Goal: Information Seeking & Learning: Learn about a topic

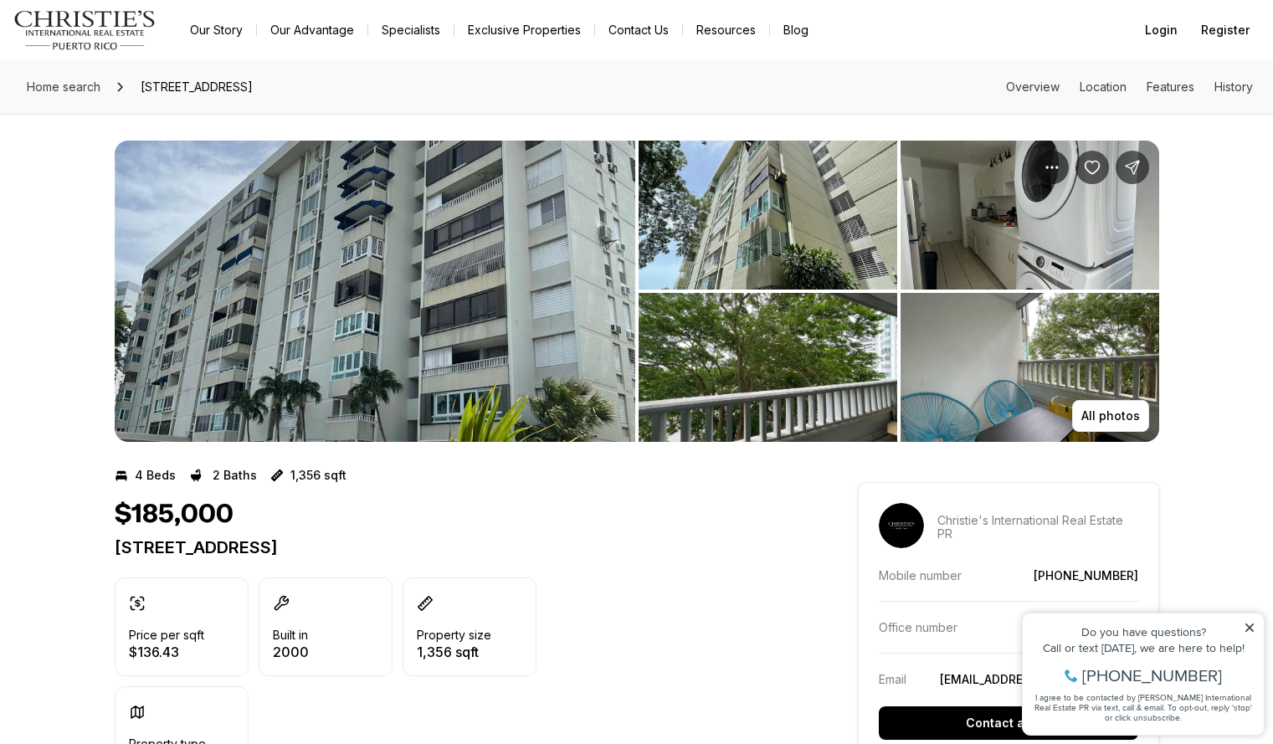
click at [786, 227] on img "View image gallery" at bounding box center [768, 215] width 259 height 149
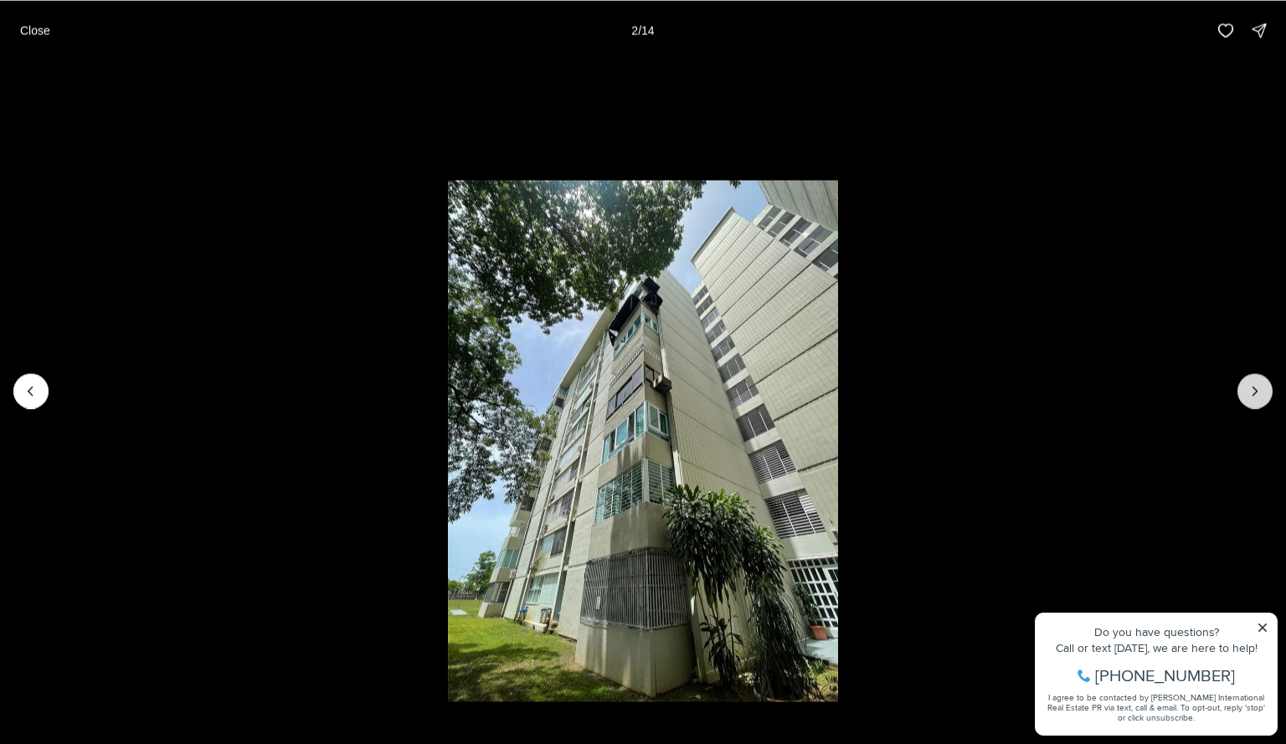
click at [1249, 387] on icon "Next slide" at bounding box center [1254, 391] width 17 height 17
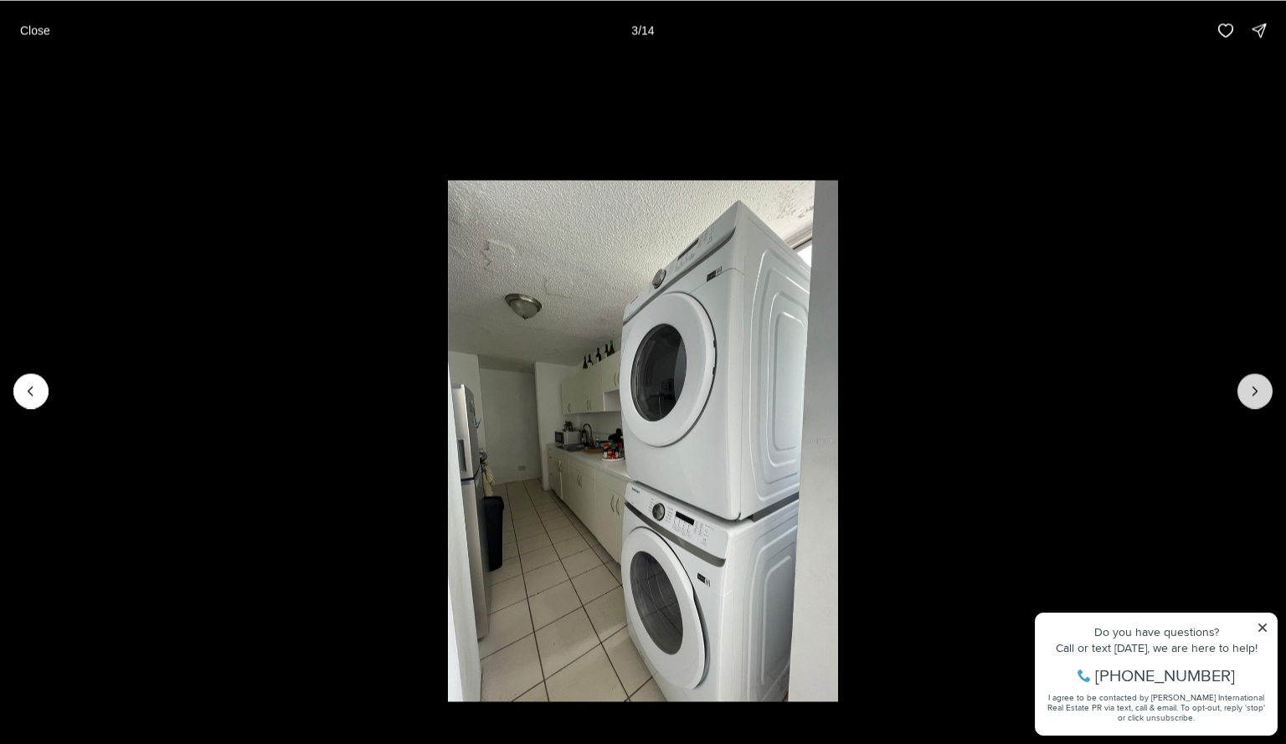
click at [1260, 389] on icon "Next slide" at bounding box center [1254, 391] width 17 height 17
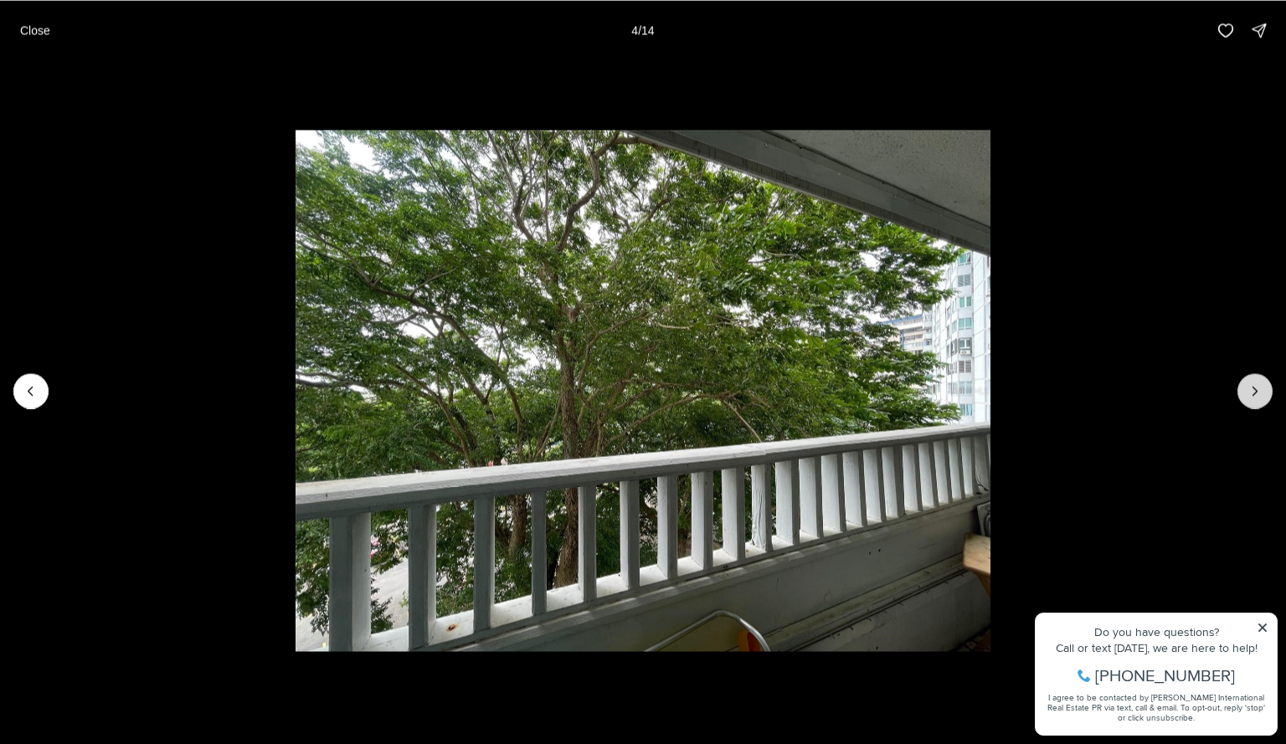
click at [1255, 390] on icon "Next slide" at bounding box center [1254, 391] width 17 height 17
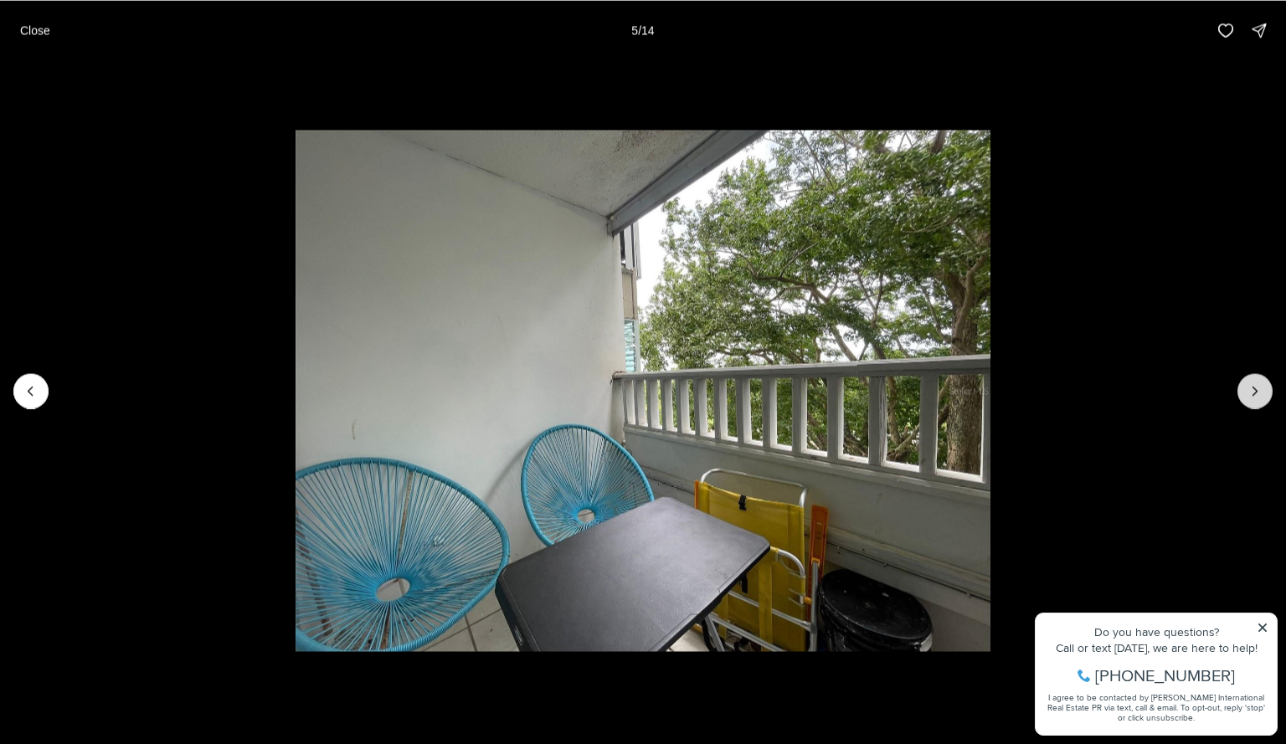
click at [1261, 380] on button "Next slide" at bounding box center [1254, 390] width 35 height 35
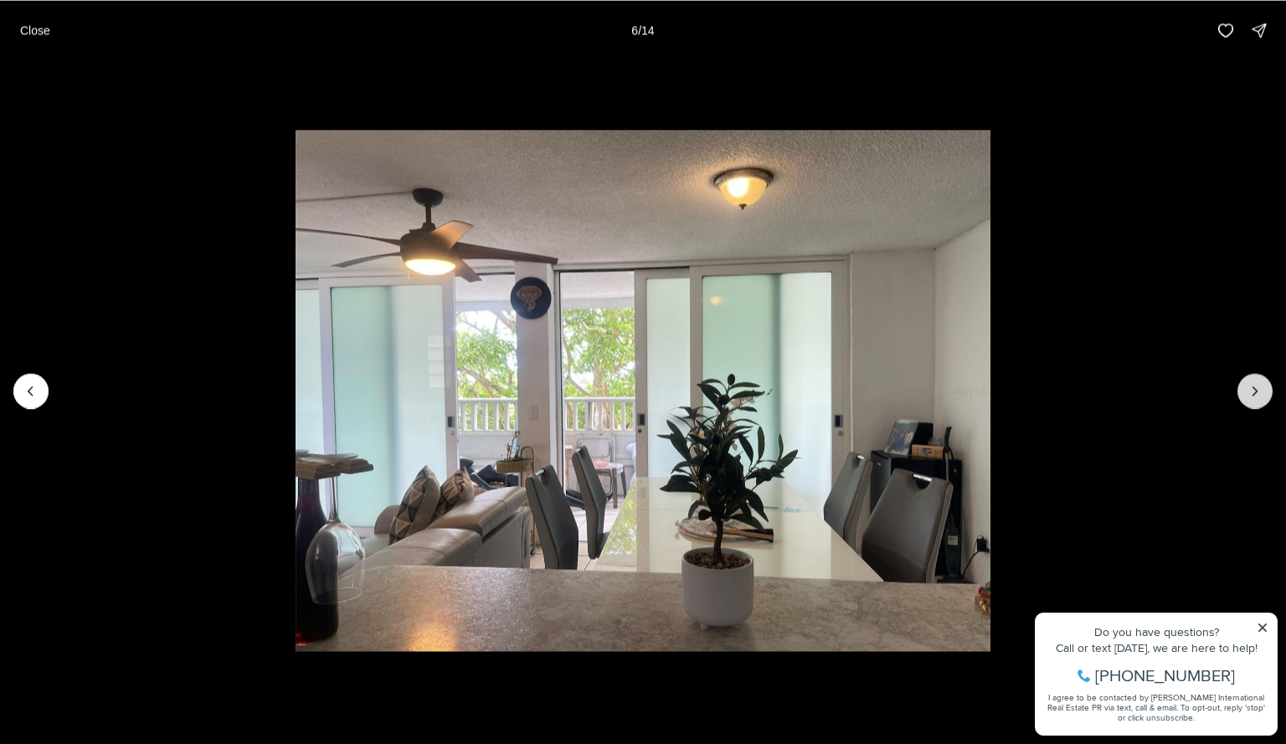
click at [1262, 377] on button "Next slide" at bounding box center [1254, 390] width 35 height 35
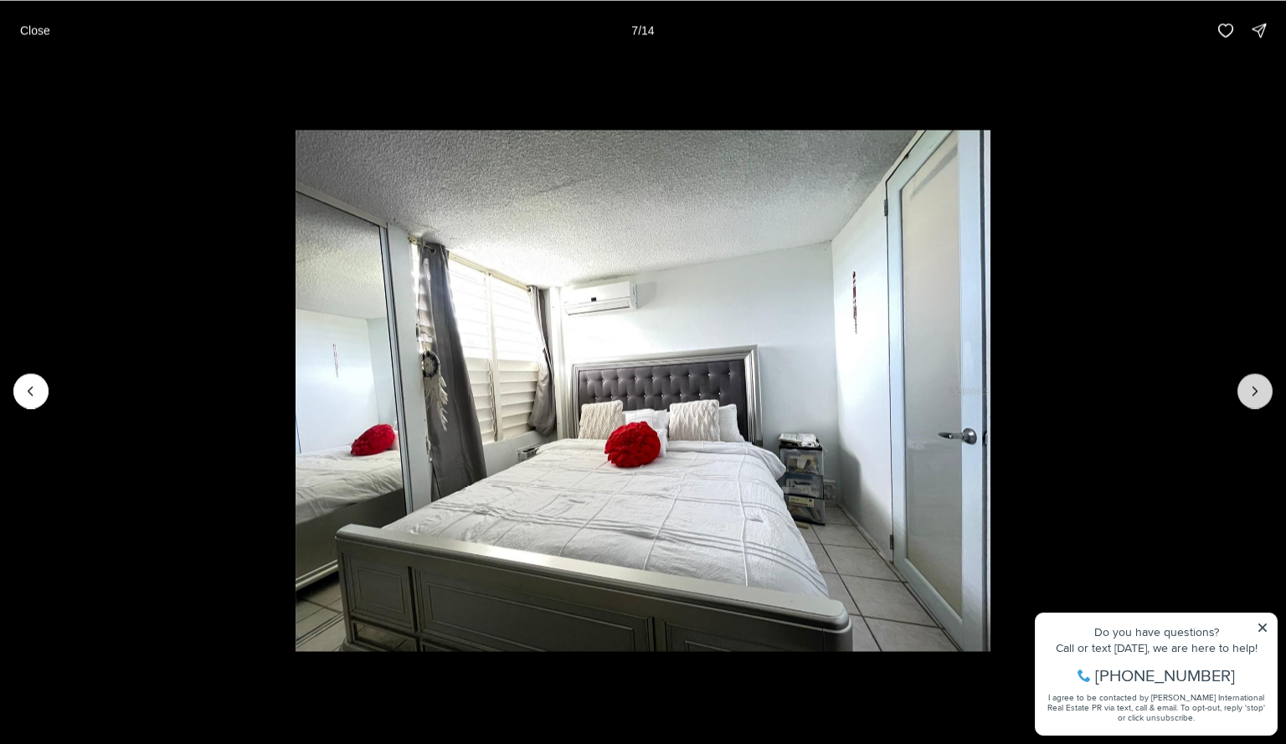
click at [1260, 382] on button "Next slide" at bounding box center [1254, 390] width 35 height 35
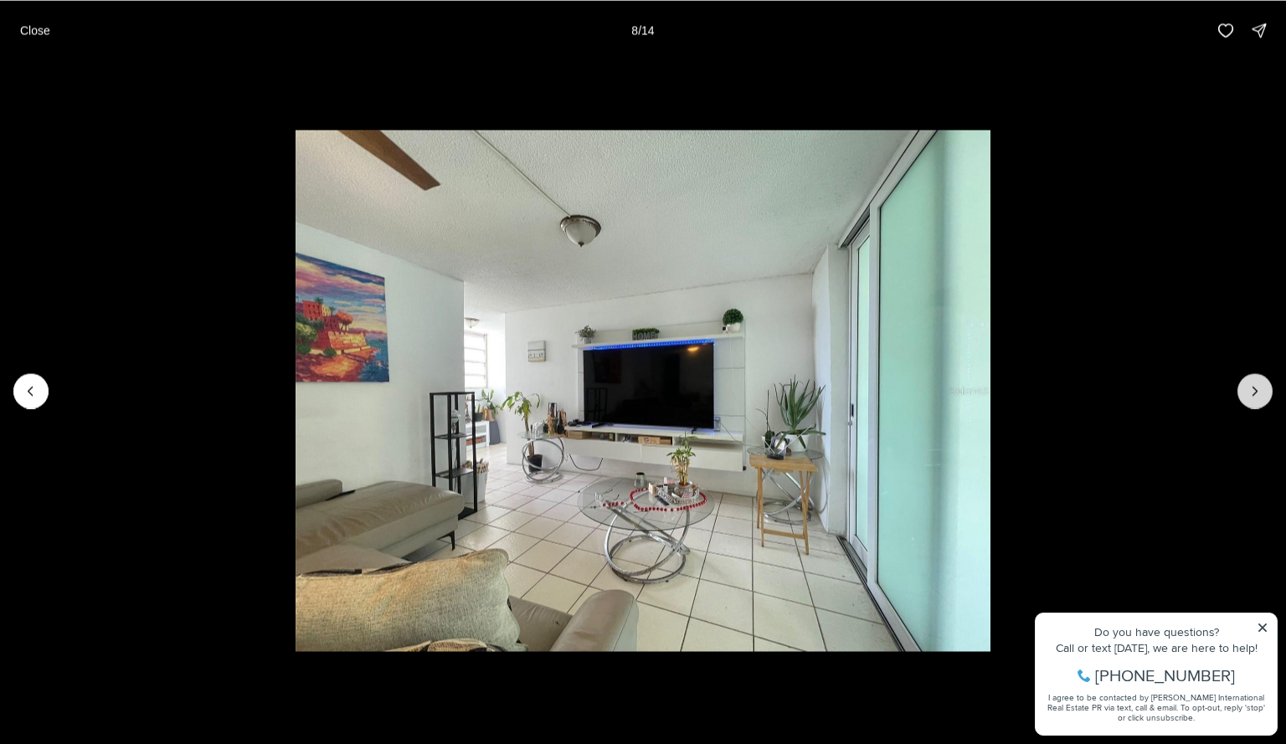
click at [1261, 382] on button "Next slide" at bounding box center [1254, 390] width 35 height 35
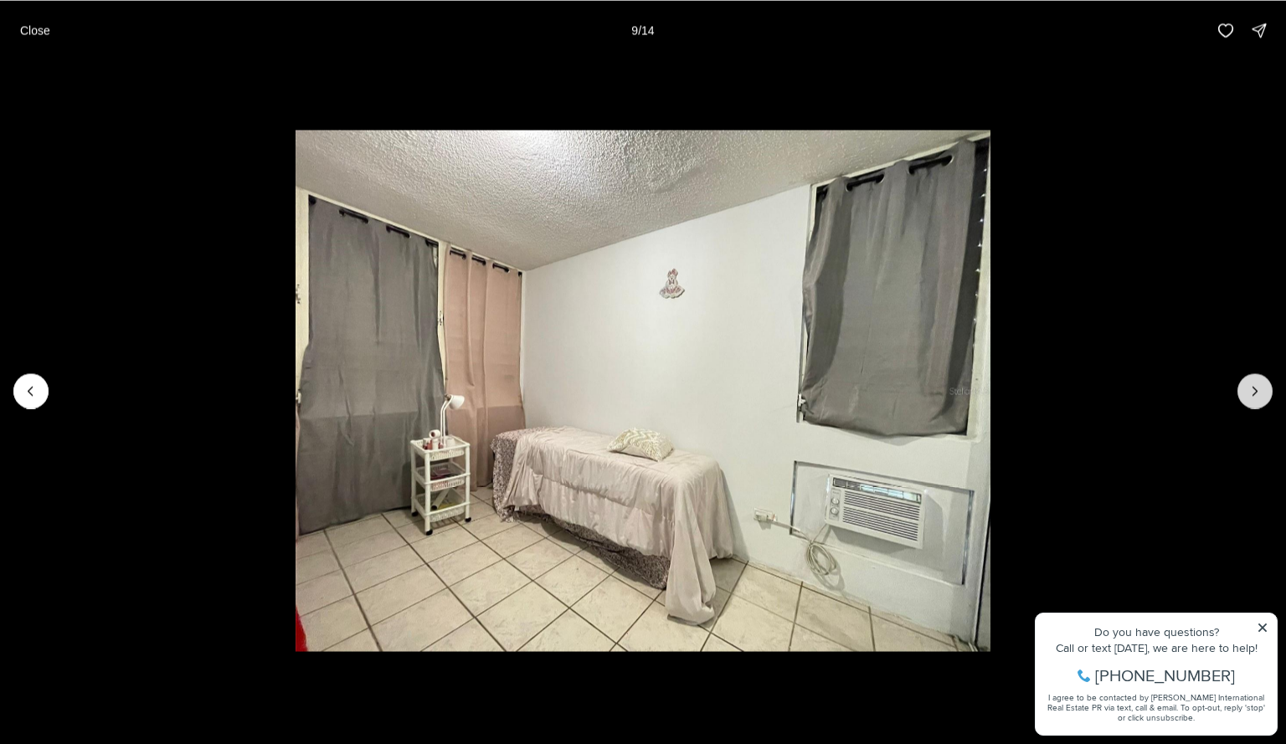
click at [1261, 383] on icon "Next slide" at bounding box center [1254, 391] width 17 height 17
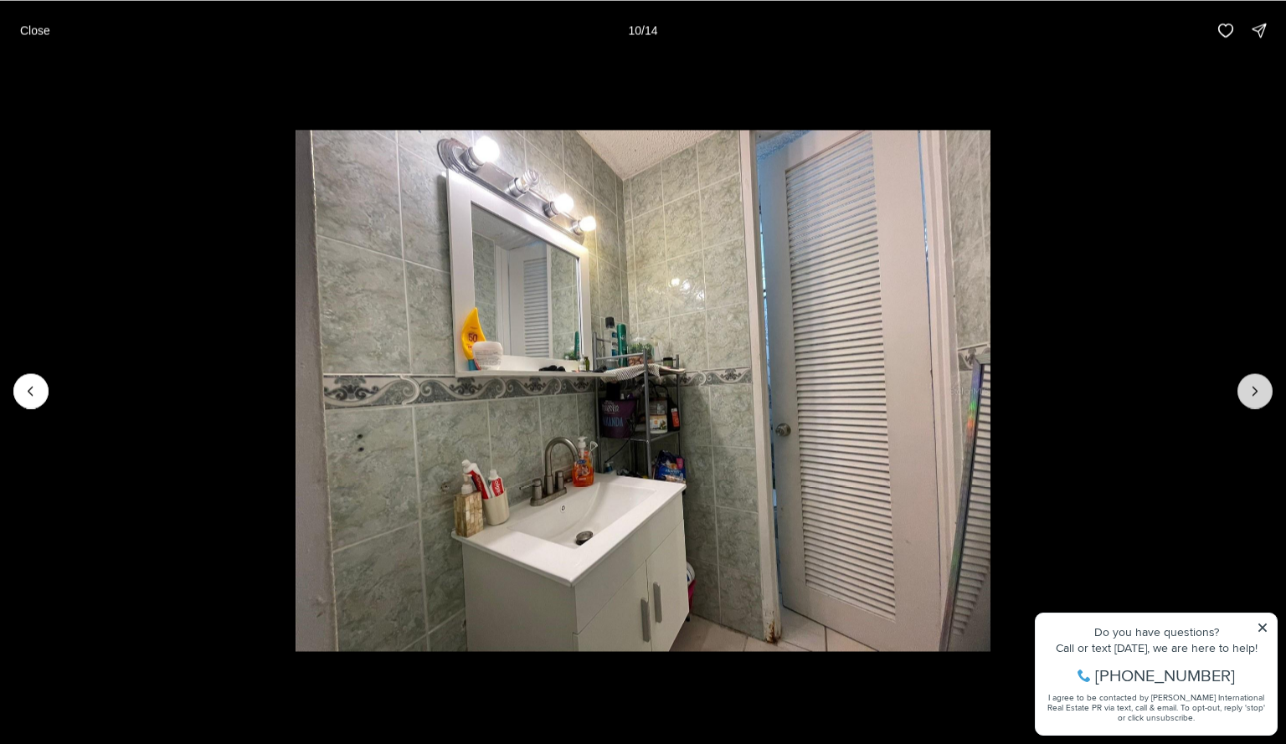
click at [1261, 383] on icon "Next slide" at bounding box center [1254, 391] width 17 height 17
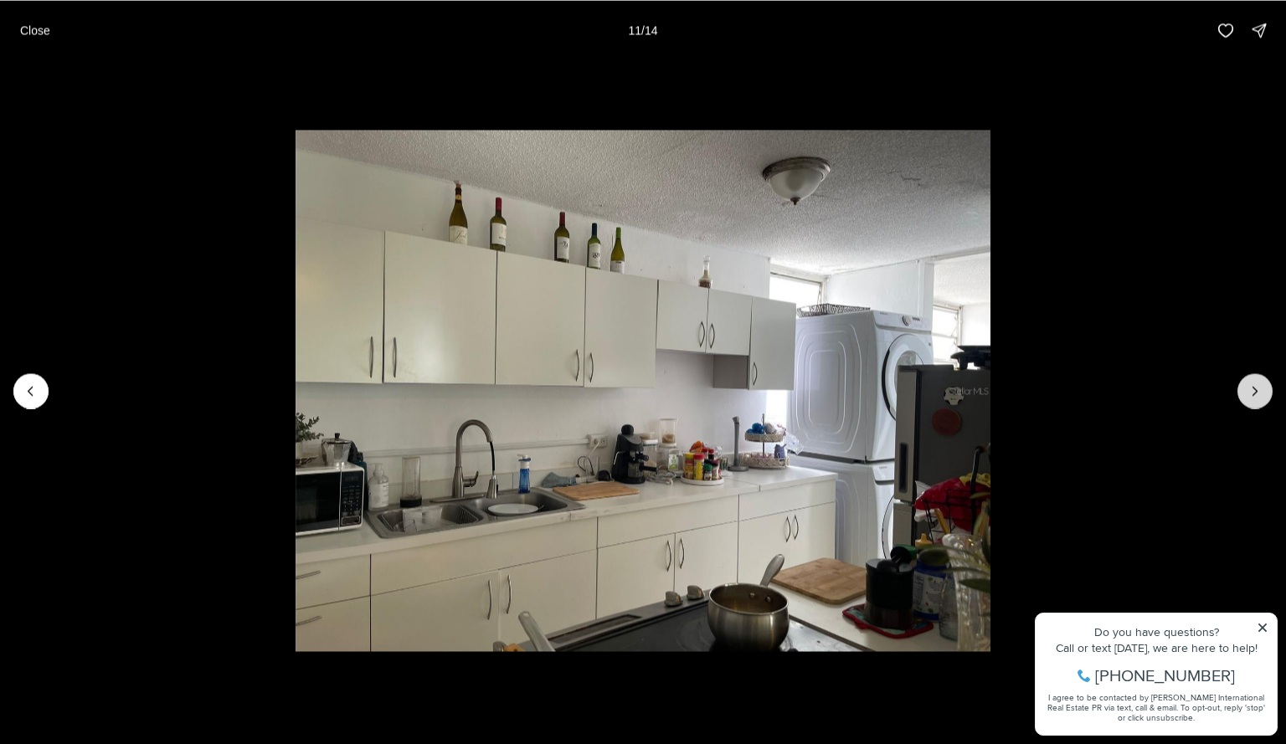
click at [1260, 384] on icon "Next slide" at bounding box center [1254, 391] width 17 height 17
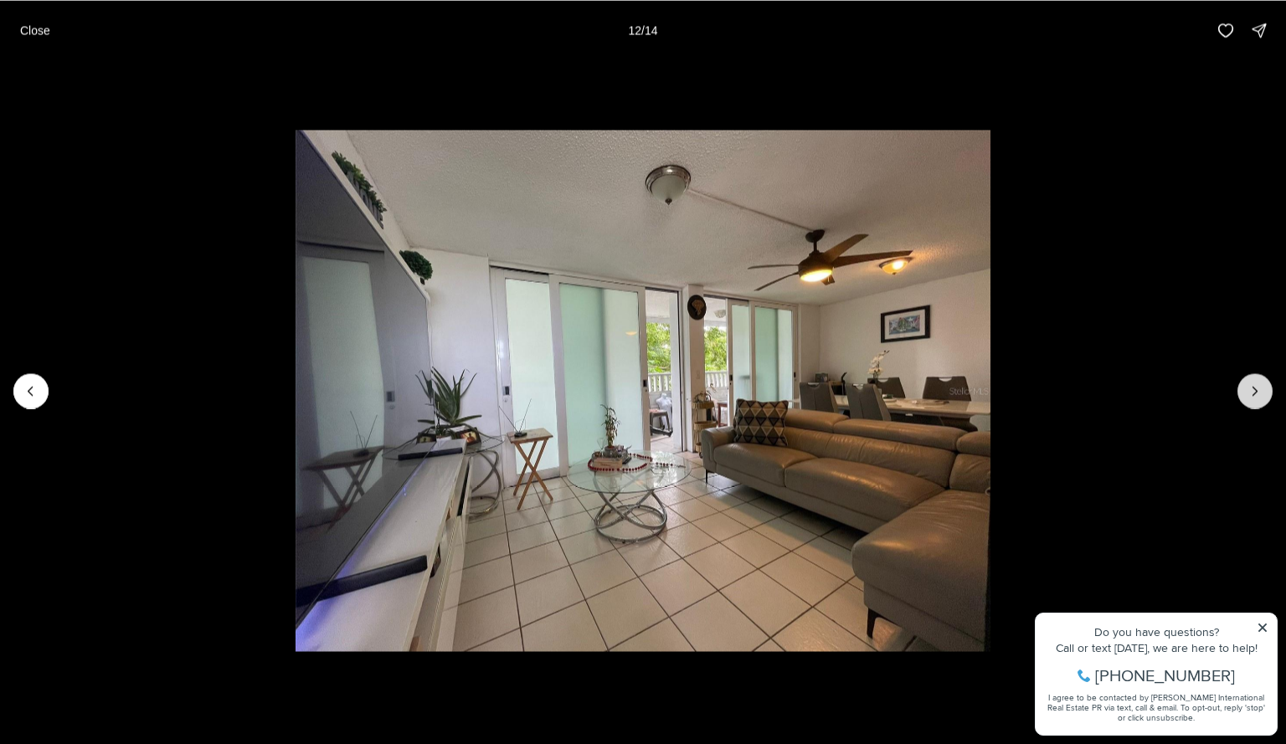
click at [1260, 383] on icon "Next slide" at bounding box center [1254, 391] width 17 height 17
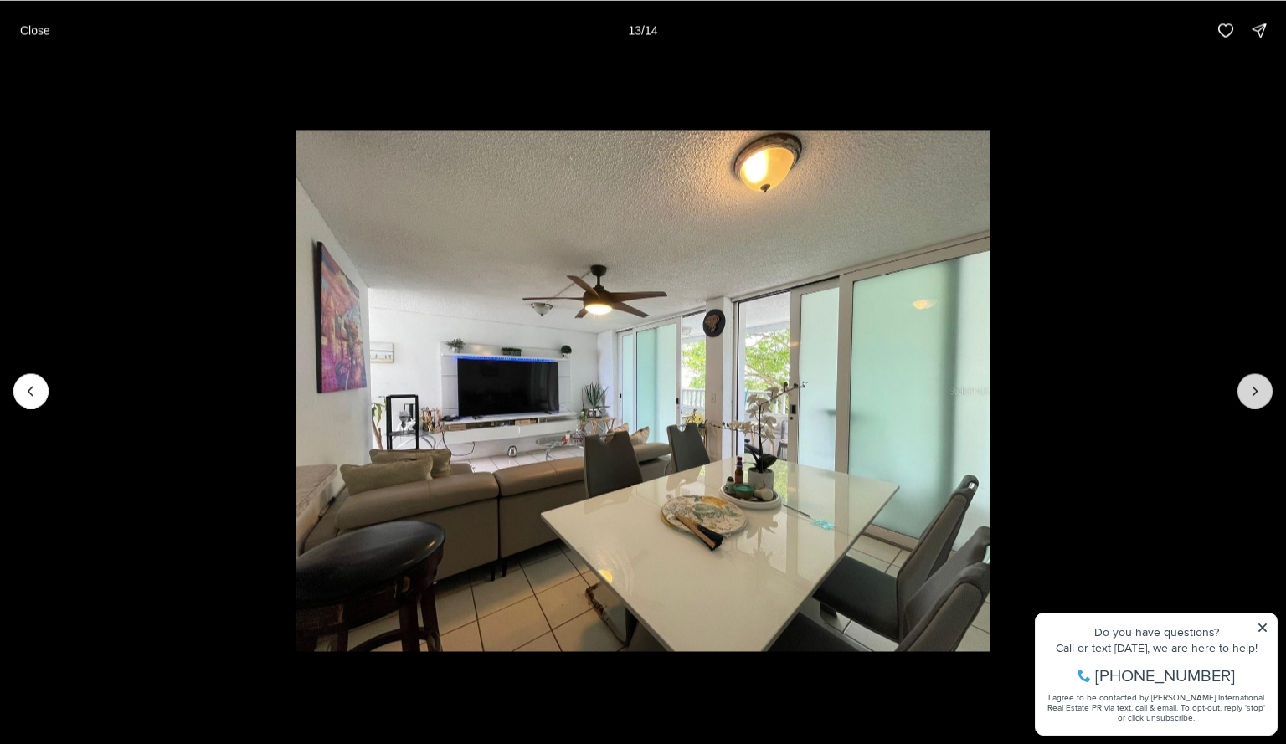
click at [1260, 383] on icon "Next slide" at bounding box center [1254, 391] width 17 height 17
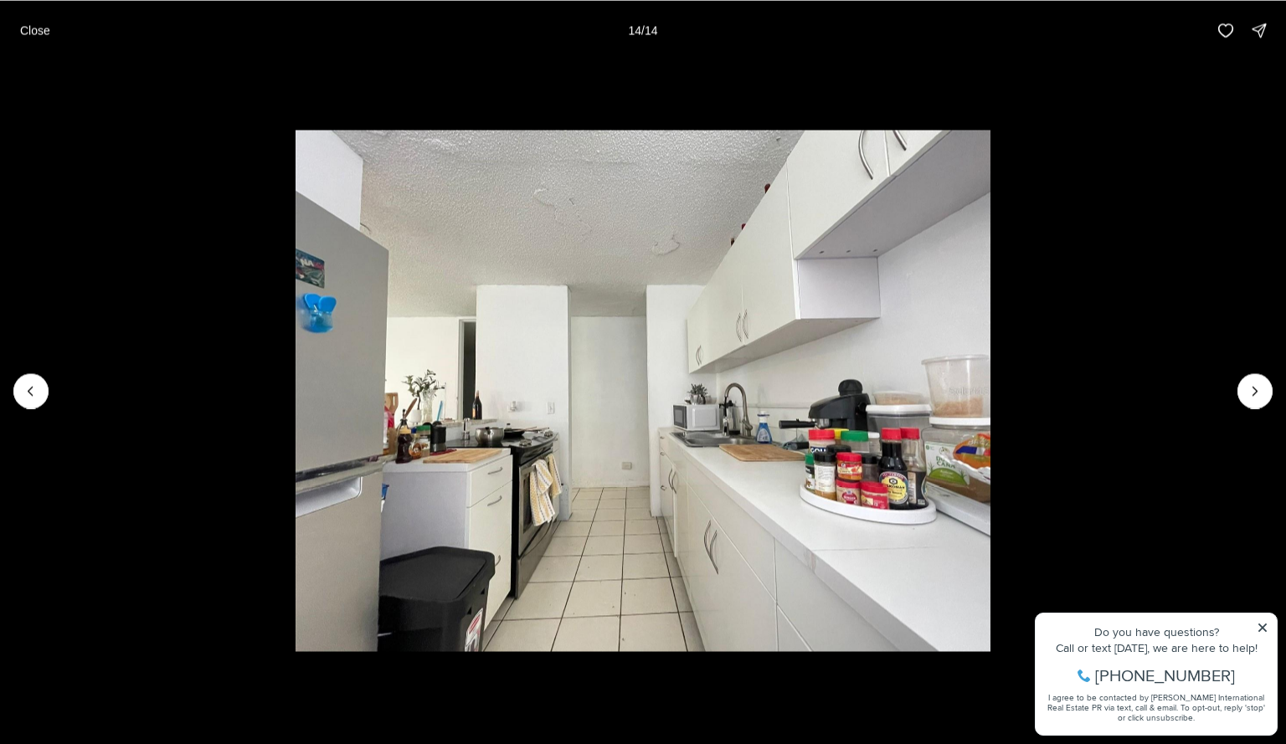
click at [1247, 392] on div at bounding box center [1254, 390] width 35 height 35
click at [1255, 415] on li "14 of 14" at bounding box center [643, 390] width 1286 height 660
click at [1261, 402] on div at bounding box center [1254, 390] width 35 height 35
click at [43, 405] on li "14 of 14" at bounding box center [643, 390] width 1286 height 660
click at [53, 394] on li "14 of 14" at bounding box center [643, 390] width 1286 height 660
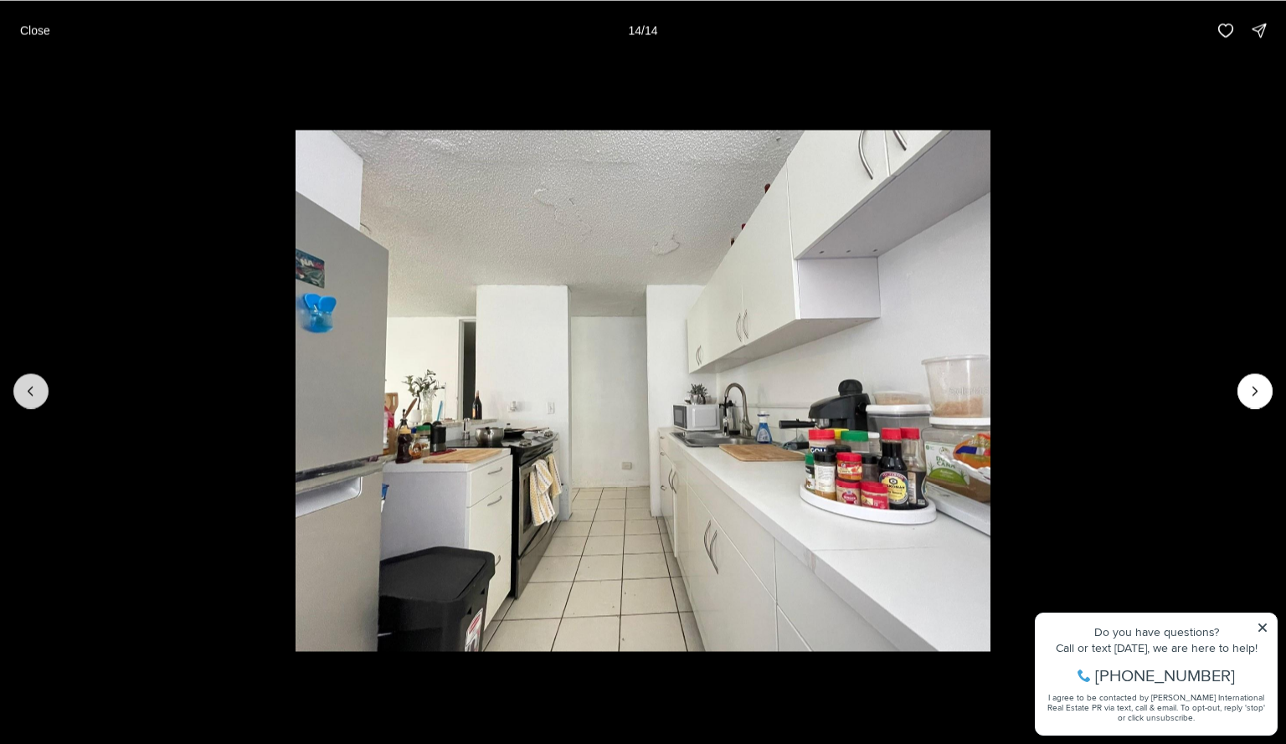
click at [35, 394] on icon "Previous slide" at bounding box center [31, 391] width 17 height 17
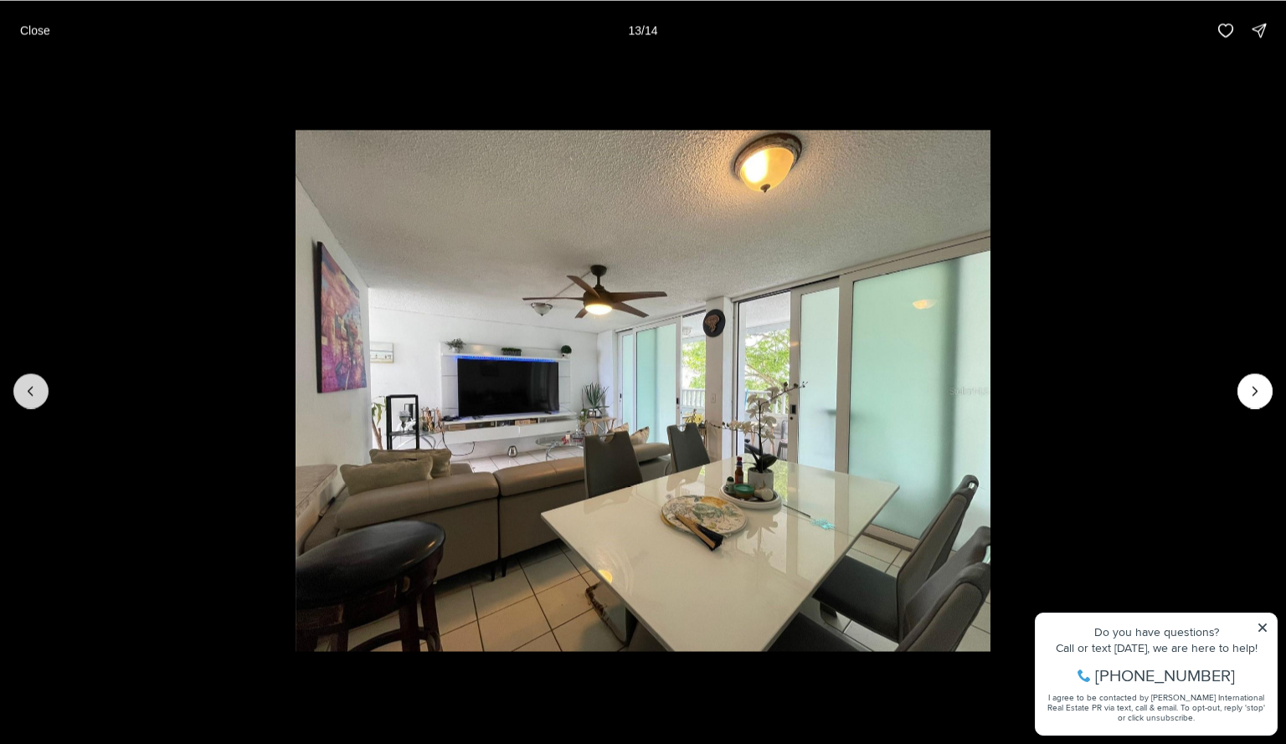
click at [28, 389] on icon "Previous slide" at bounding box center [31, 391] width 17 height 17
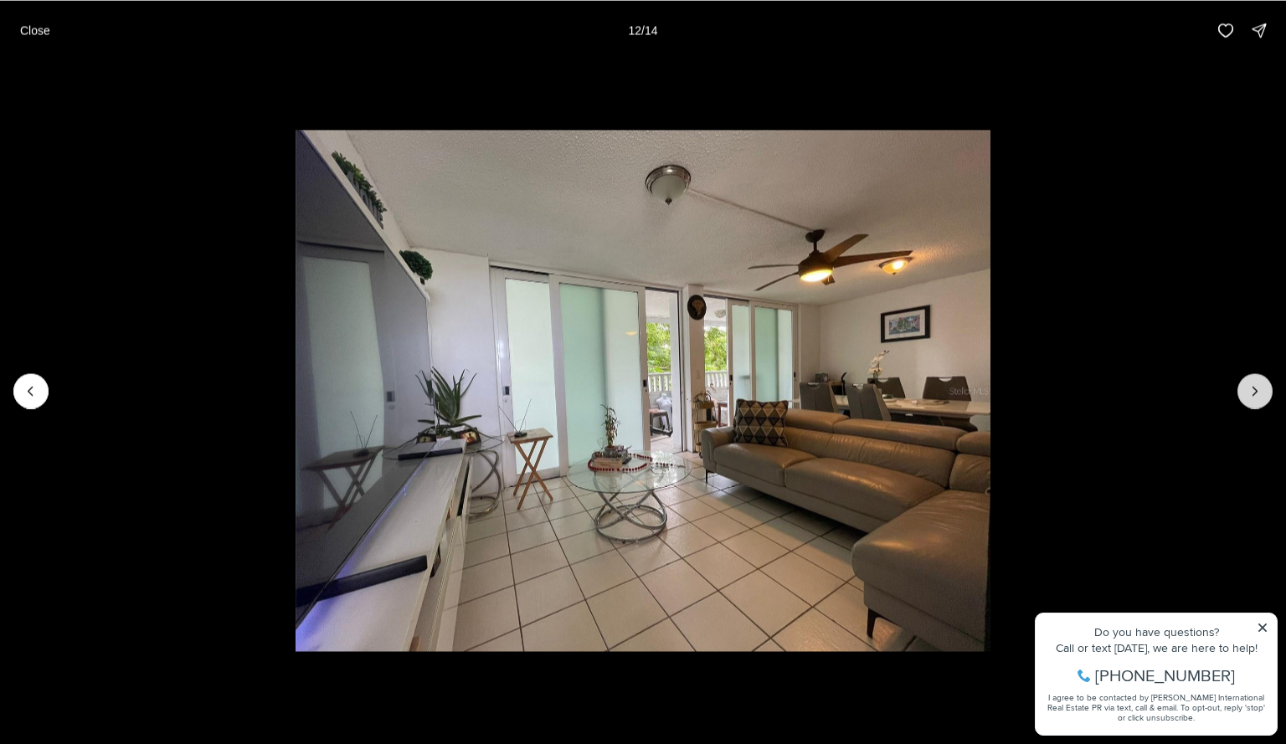
click at [1270, 383] on button "Next slide" at bounding box center [1254, 390] width 35 height 35
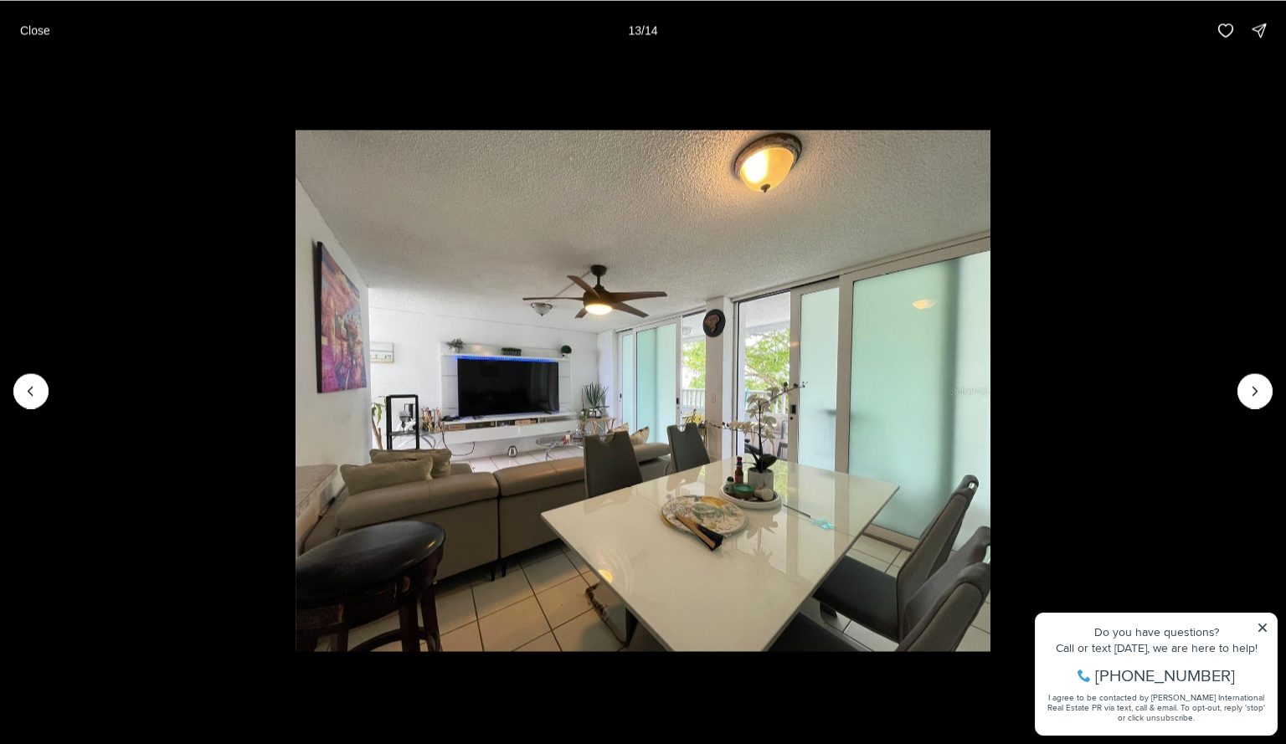
click at [40, 409] on li "13 of 14" at bounding box center [643, 390] width 1286 height 660
click at [39, 381] on button "Previous slide" at bounding box center [30, 390] width 35 height 35
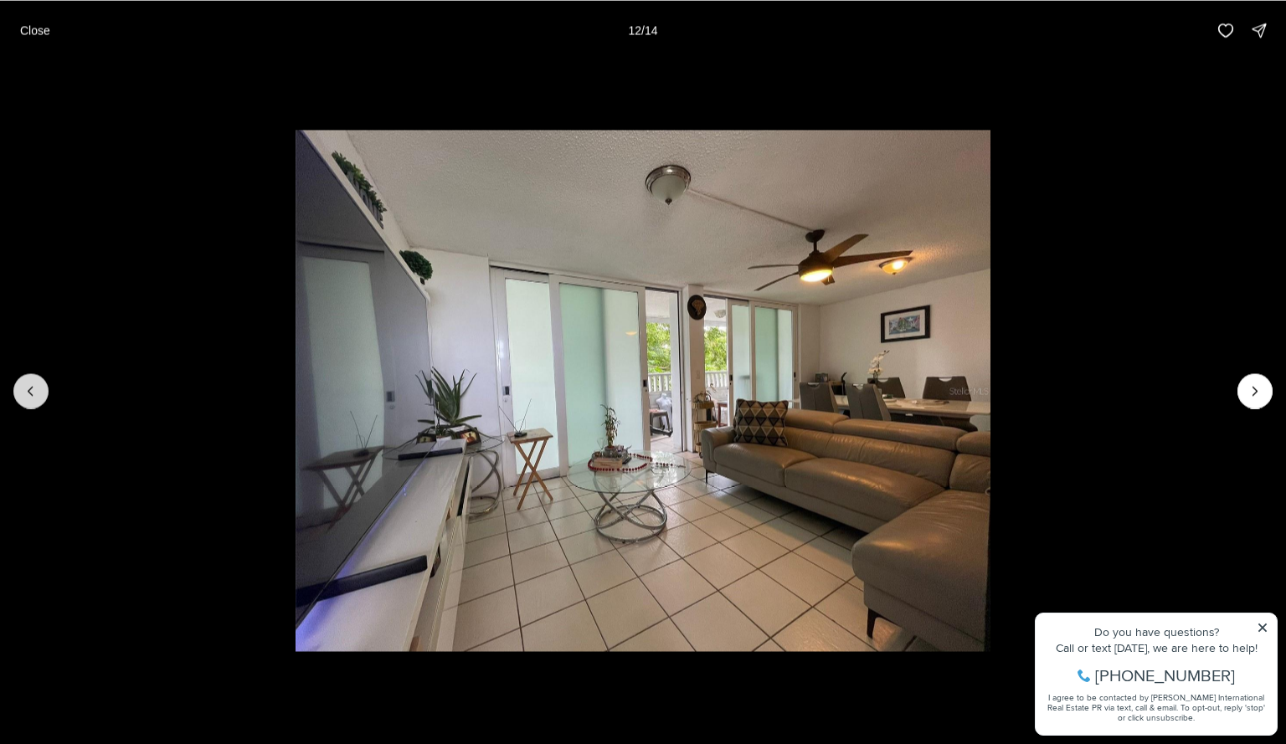
click at [39, 406] on button "Previous slide" at bounding box center [30, 390] width 35 height 35
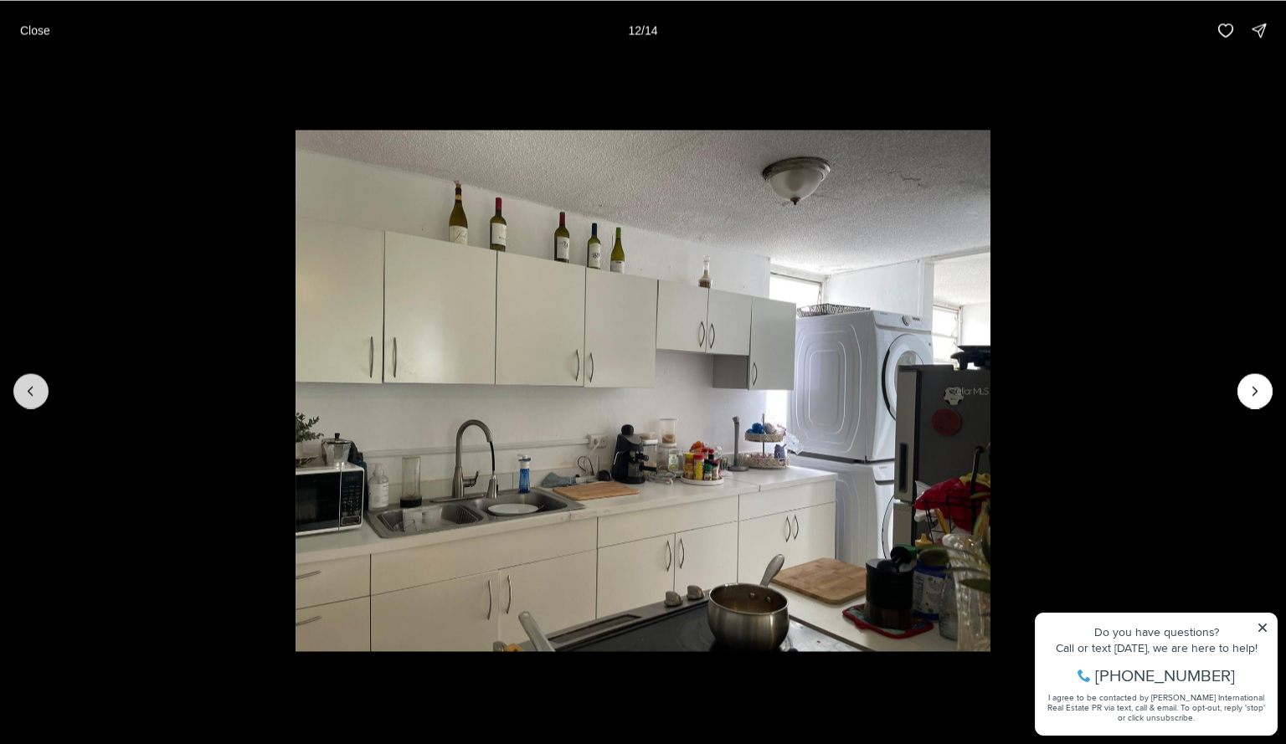
click at [39, 398] on button "Previous slide" at bounding box center [30, 390] width 35 height 35
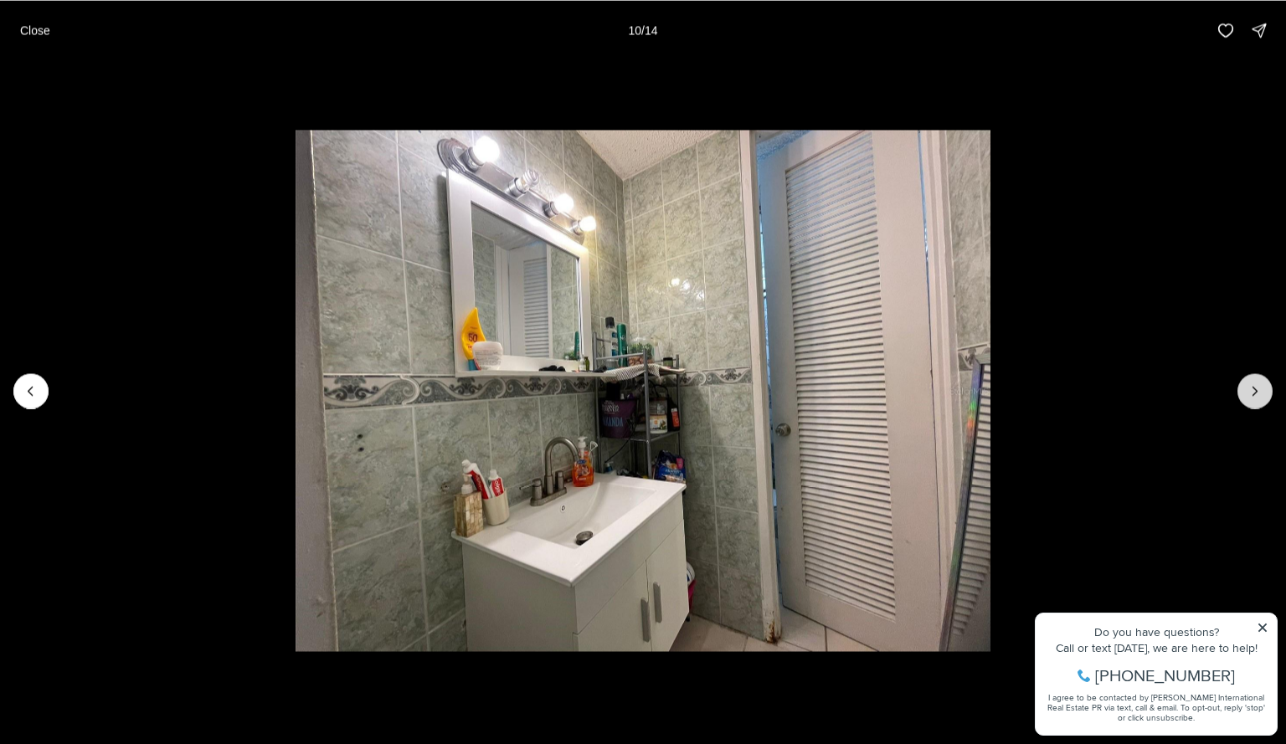
click at [1255, 390] on icon "Next slide" at bounding box center [1254, 391] width 17 height 17
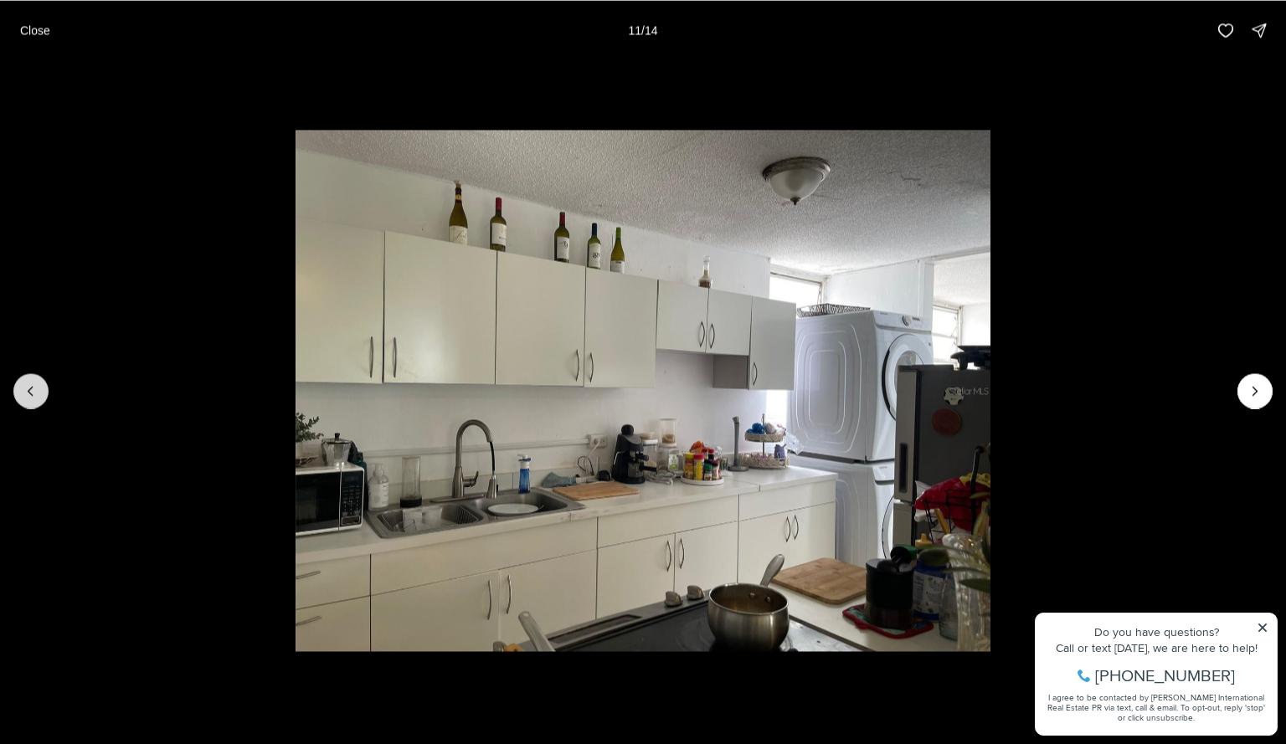
click at [32, 397] on icon "Previous slide" at bounding box center [31, 391] width 17 height 17
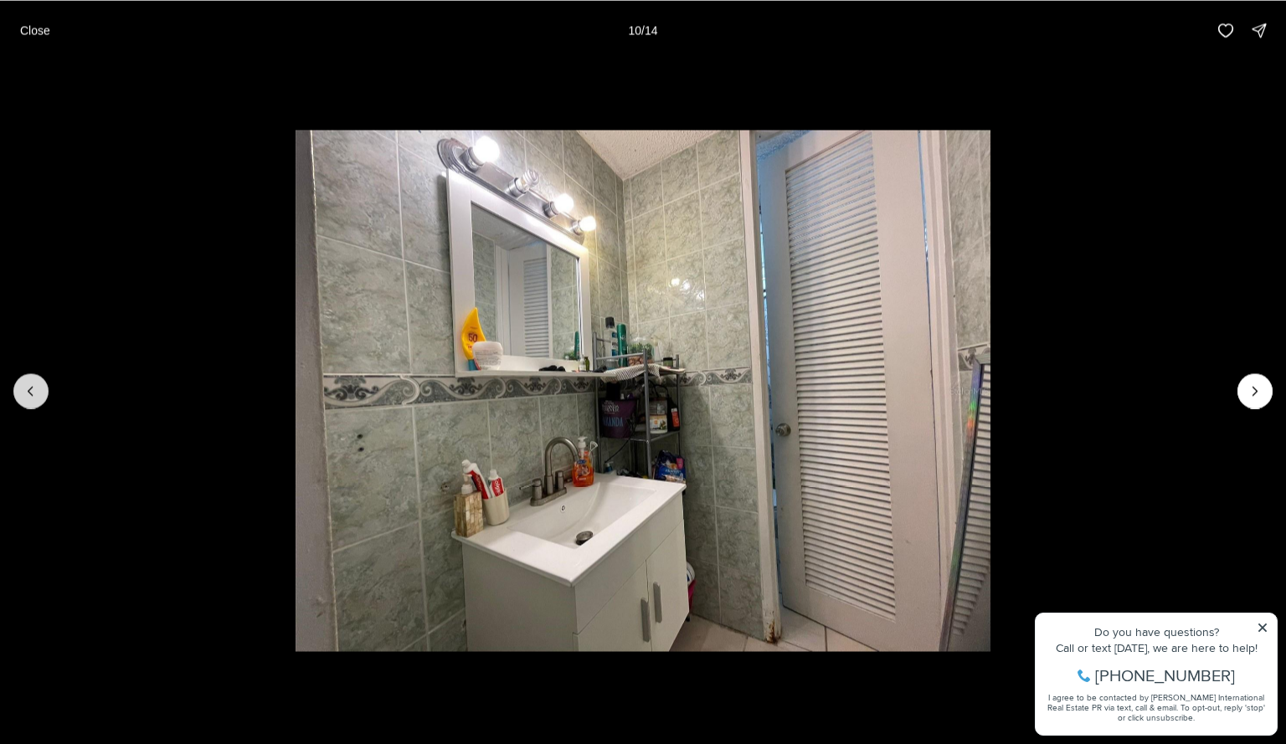
click at [46, 394] on button "Previous slide" at bounding box center [30, 390] width 35 height 35
